Goal: Task Accomplishment & Management: Complete application form

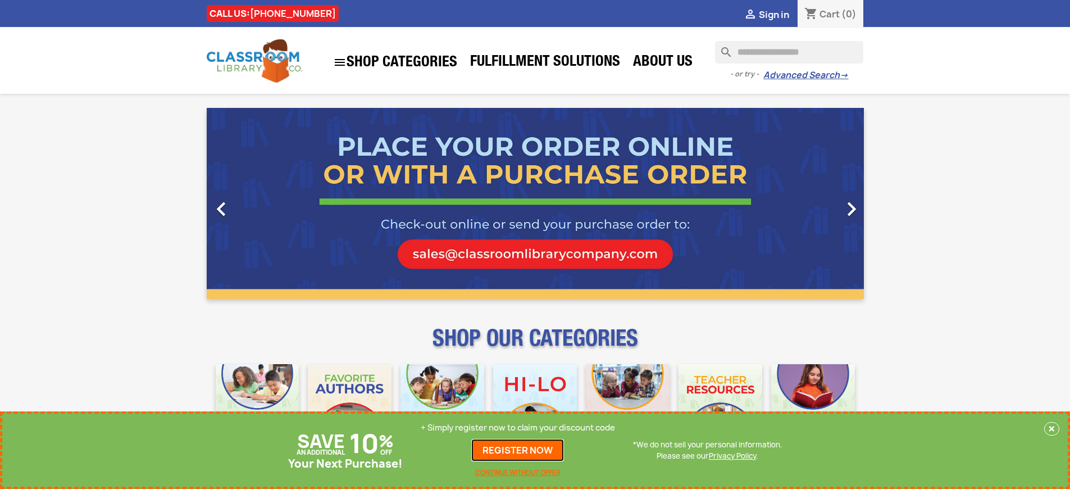
click at [518, 450] on link "REGISTER NOW" at bounding box center [517, 450] width 93 height 22
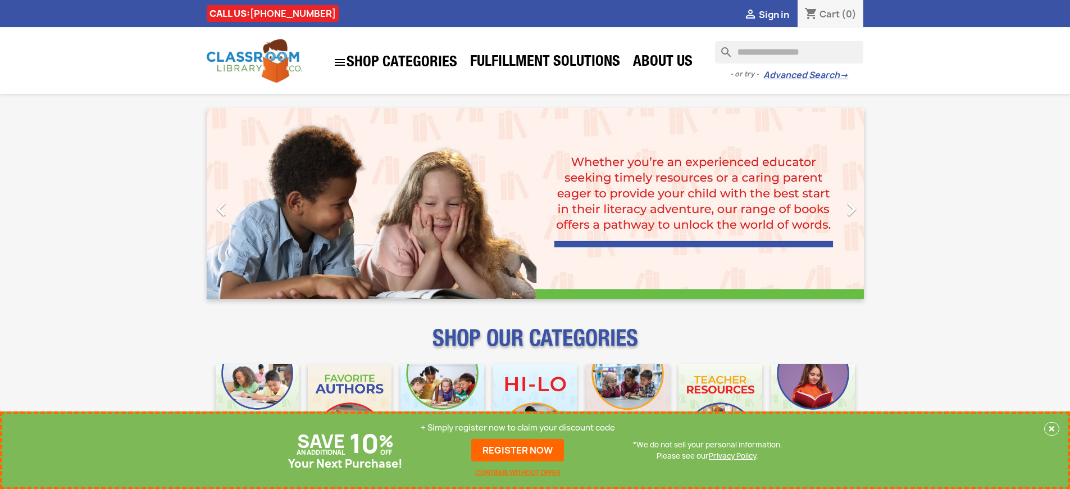
click at [518, 427] on p "+ Simply register now to claim your discount code" at bounding box center [518, 427] width 194 height 11
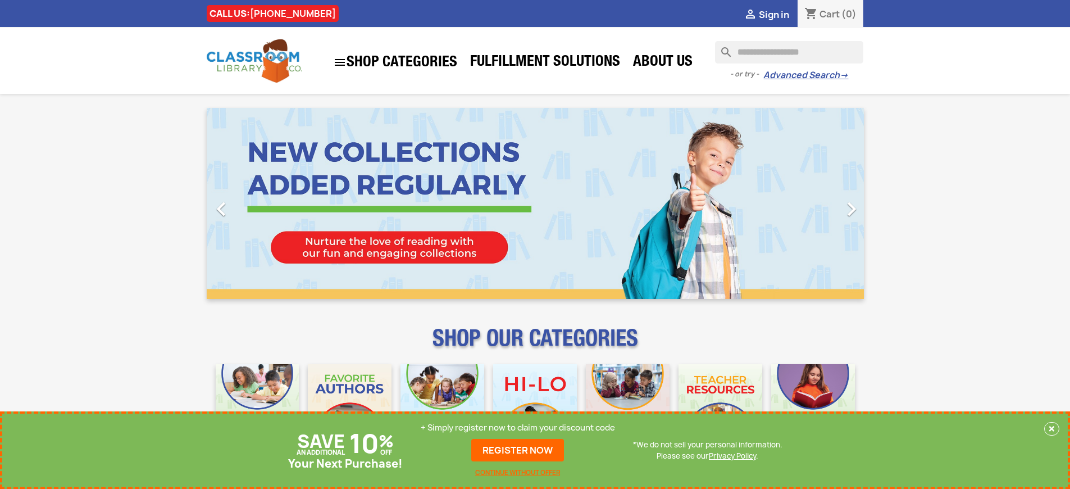
click at [518, 427] on p "+ Simply register now to claim your discount code" at bounding box center [518, 427] width 194 height 11
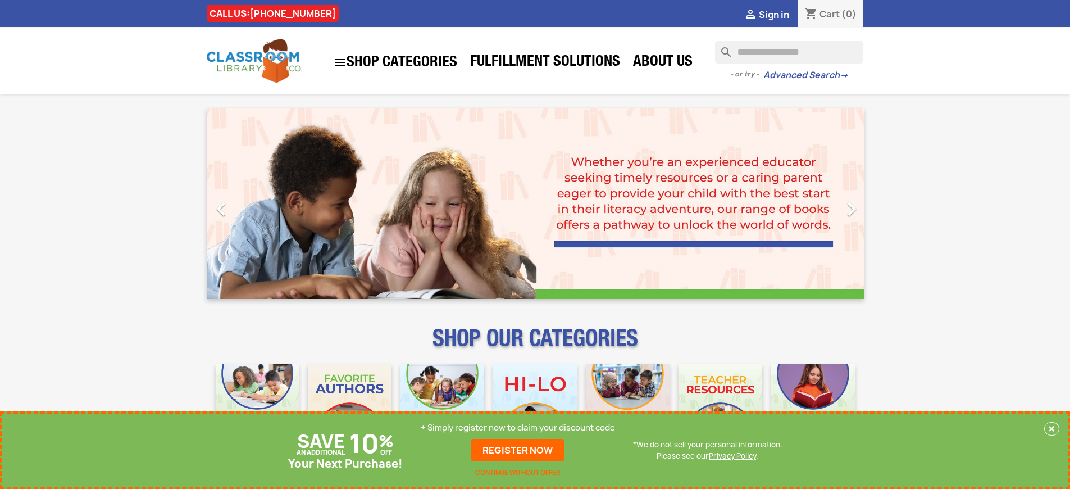
click at [518, 427] on p "+ Simply register now to claim your discount code" at bounding box center [518, 427] width 194 height 11
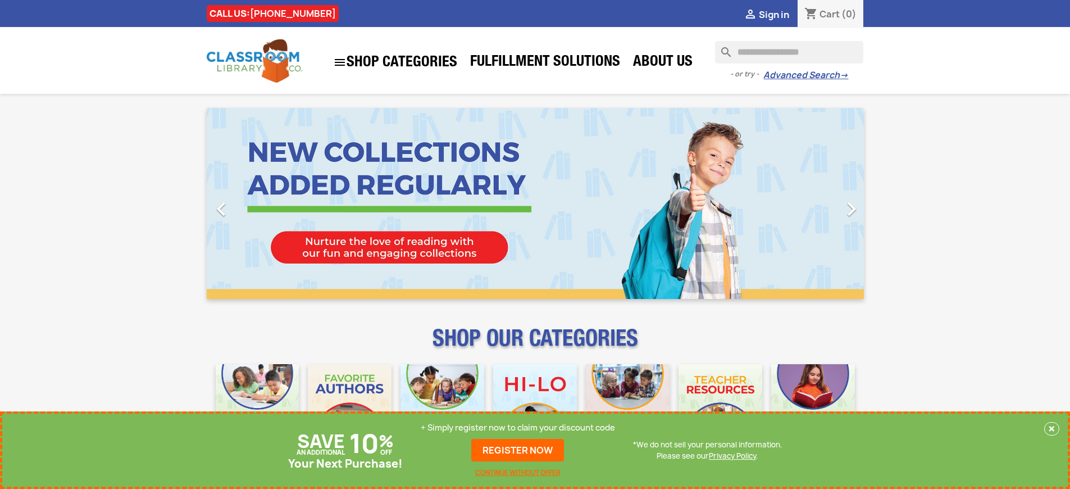
click at [518, 427] on p "+ Simply register now to claim your discount code" at bounding box center [518, 427] width 194 height 11
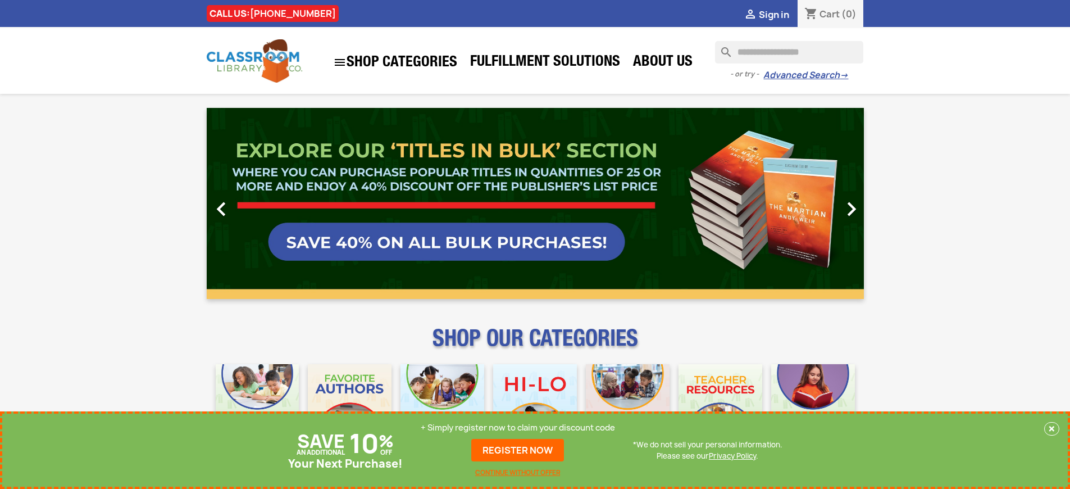
click at [518, 427] on p "+ Simply register now to claim your discount code" at bounding box center [518, 427] width 194 height 11
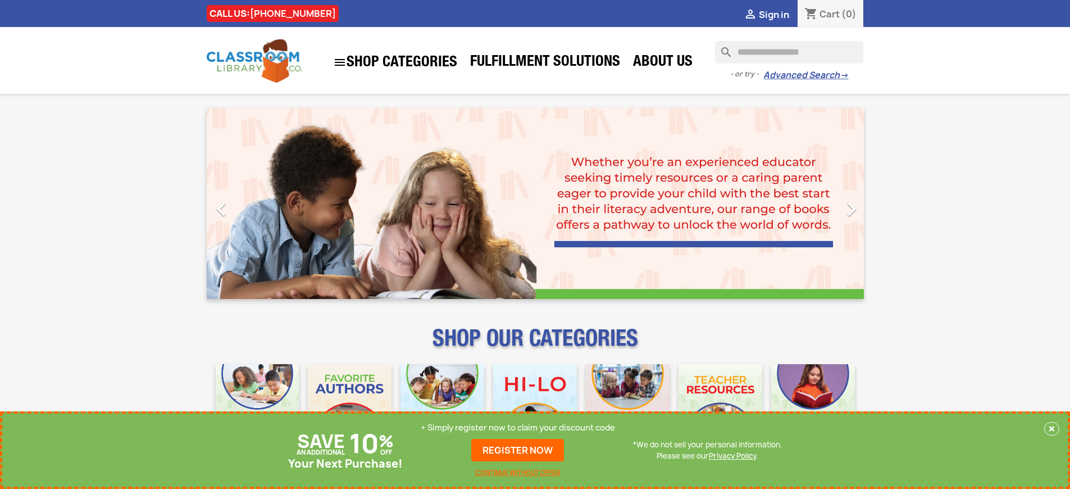
click at [518, 427] on p "+ Simply register now to claim your discount code" at bounding box center [518, 427] width 194 height 11
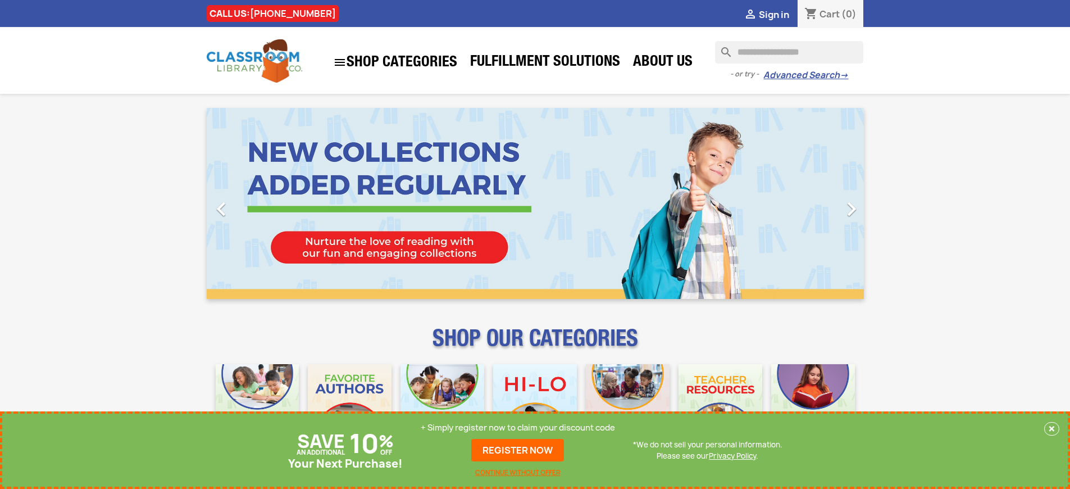
click at [518, 427] on p "+ Simply register now to claim your discount code" at bounding box center [518, 427] width 194 height 11
click at [518, 450] on link "REGISTER NOW" at bounding box center [517, 450] width 93 height 22
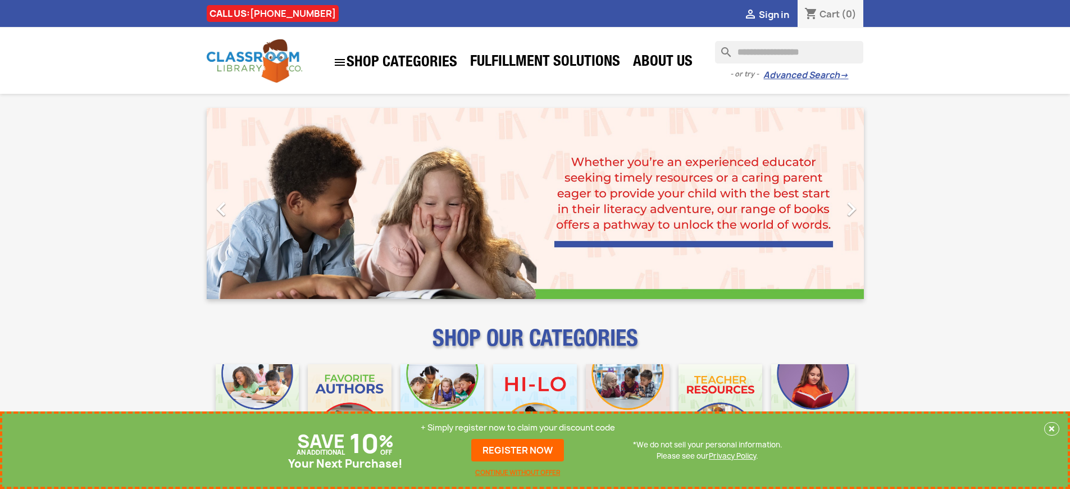
click at [518, 427] on p "+ Simply register now to claim your discount code" at bounding box center [518, 427] width 194 height 11
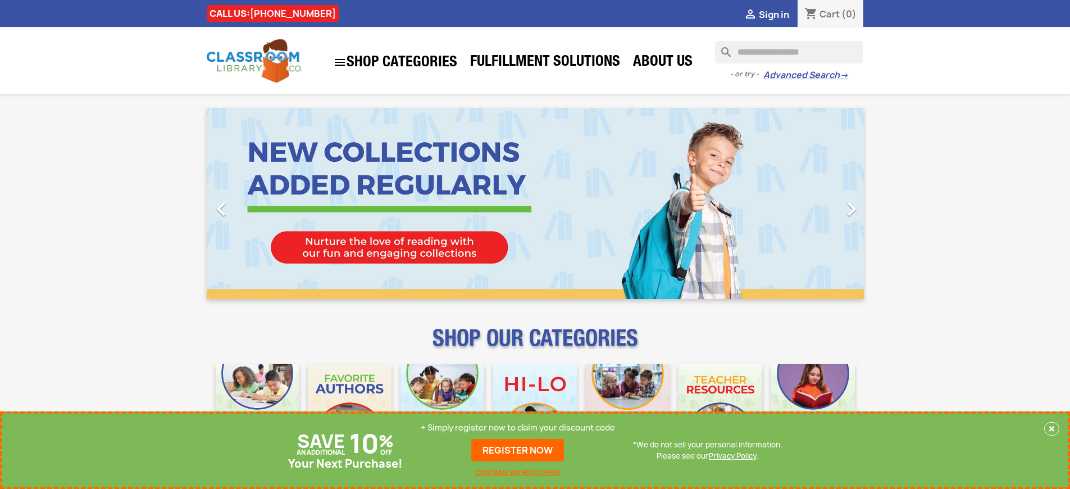
click at [518, 427] on p "+ Simply register now to claim your discount code" at bounding box center [518, 427] width 194 height 11
click at [518, 450] on link "REGISTER NOW" at bounding box center [517, 450] width 93 height 22
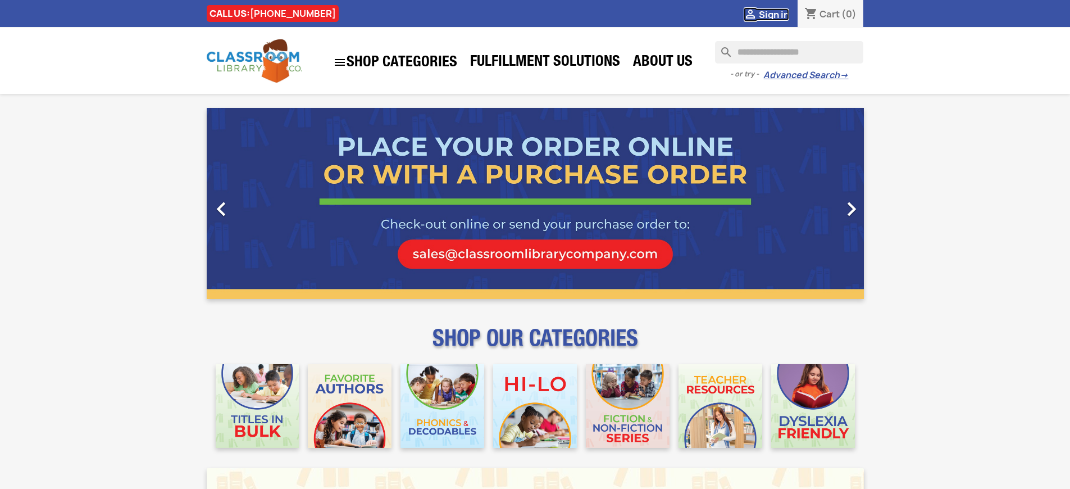
click at [773, 14] on span "Sign in" at bounding box center [774, 14] width 30 height 12
